Goal: Find contact information: Find contact information

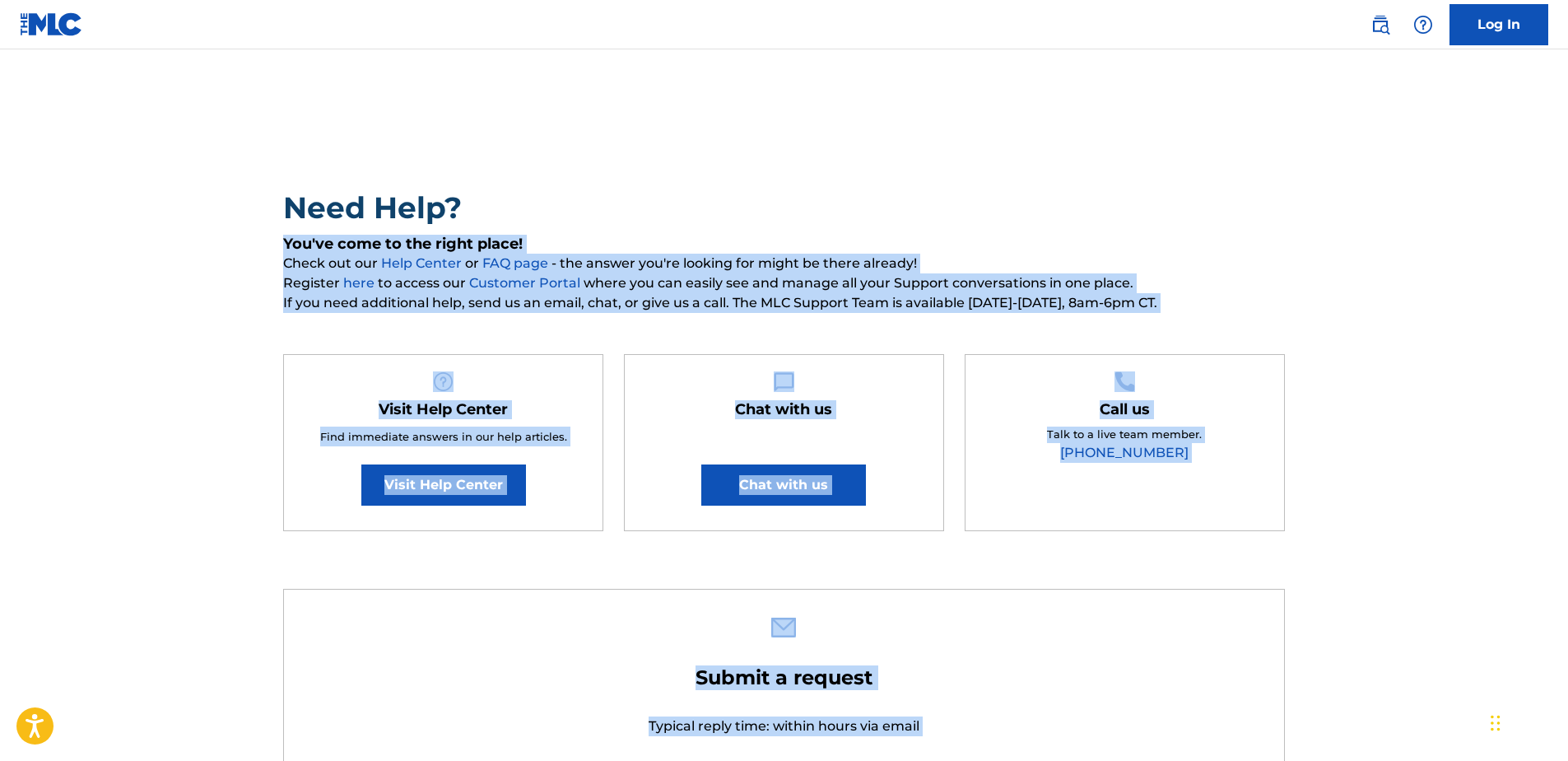
scroll to position [1033, 0]
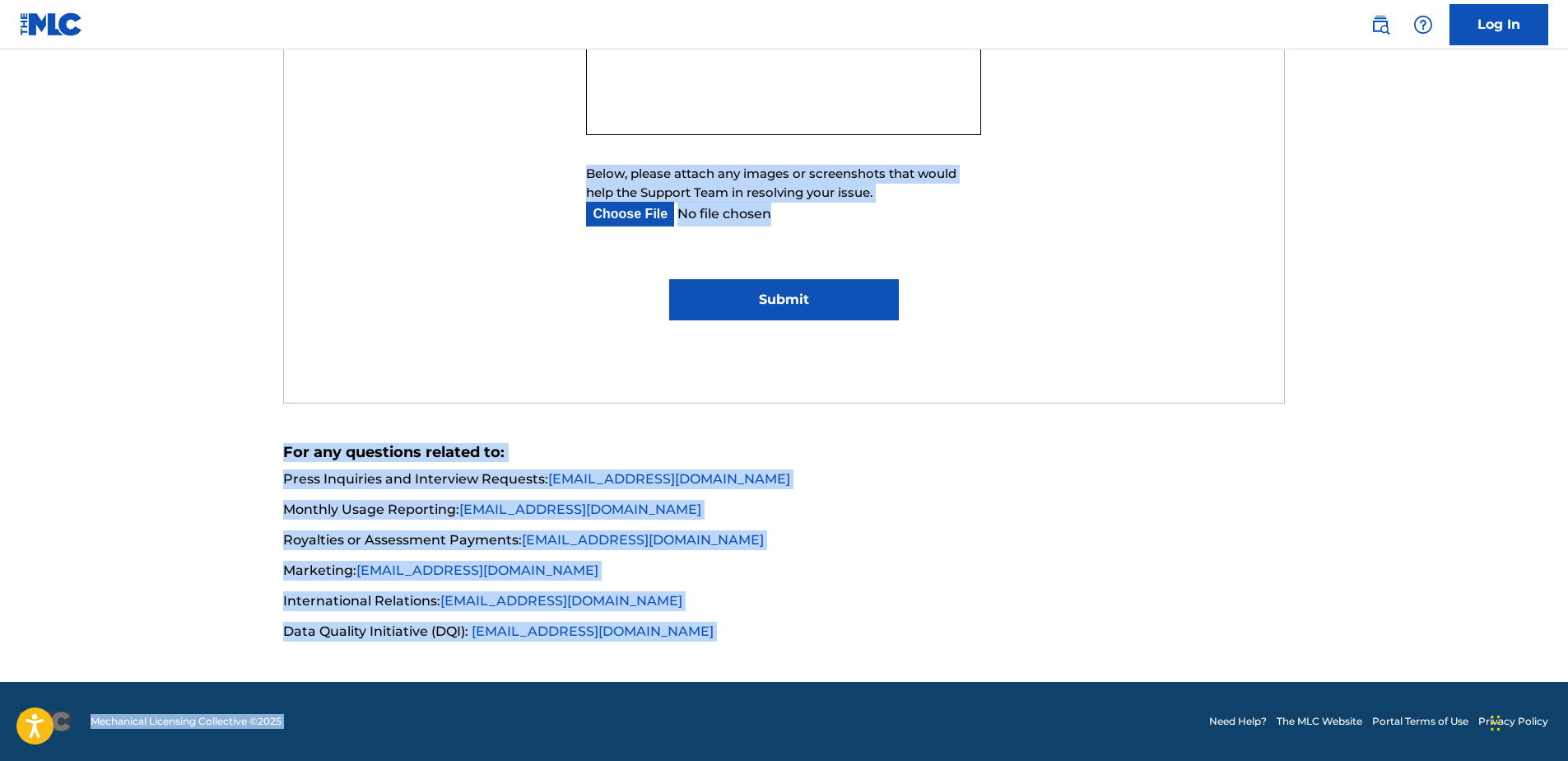
drag, startPoint x: 22, startPoint y: 500, endPoint x: 976, endPoint y: 2581, distance: 2289.3
click at [1233, 349] on div "Submit a request Typical reply time: within hours via email First Name Last Nam…" at bounding box center [783, 3] width 1000 height 798
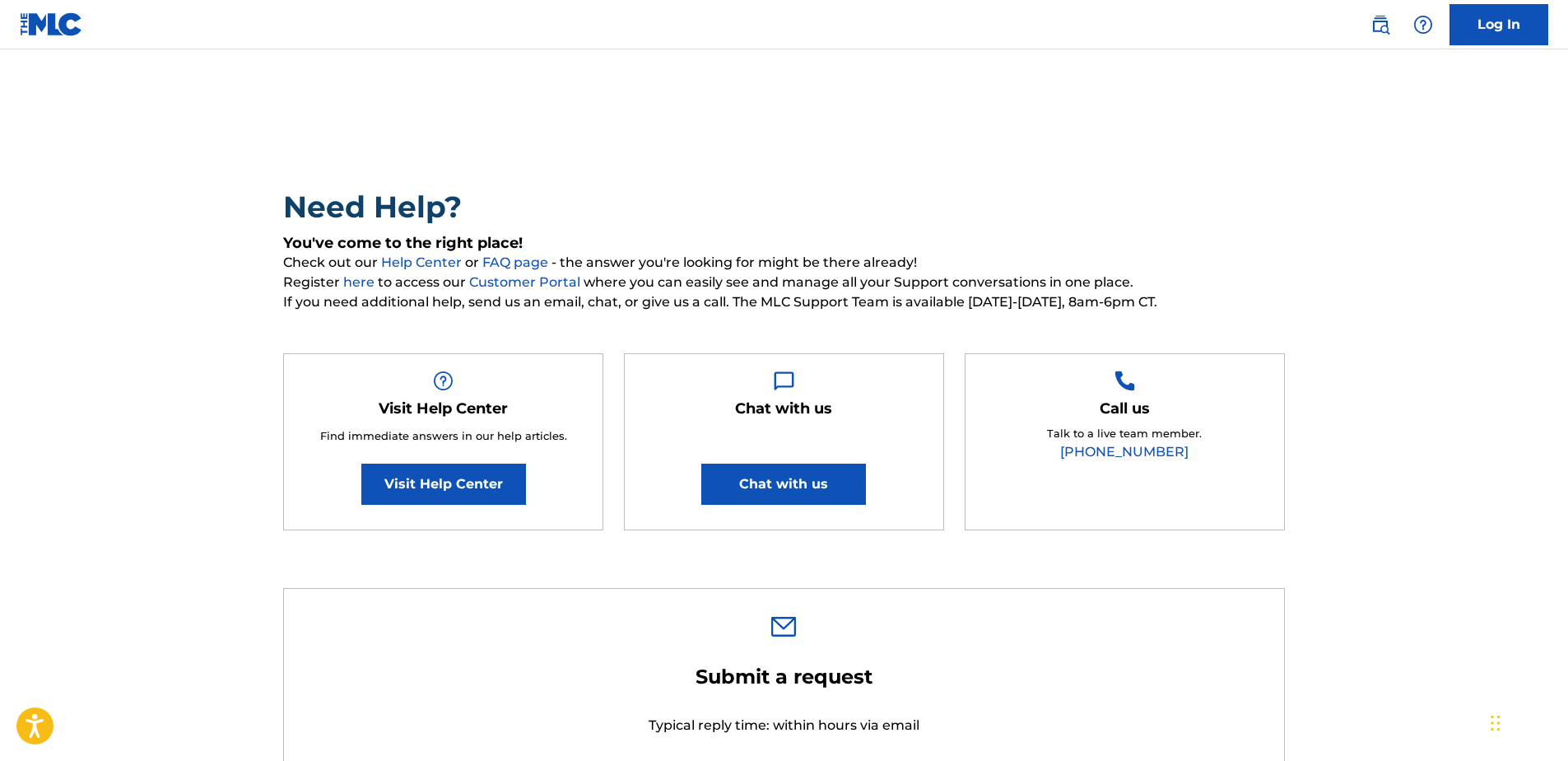
scroll to position [0, 0]
click at [1498, 25] on link "Log In" at bounding box center [1498, 24] width 98 height 41
